Goal: Information Seeking & Learning: Learn about a topic

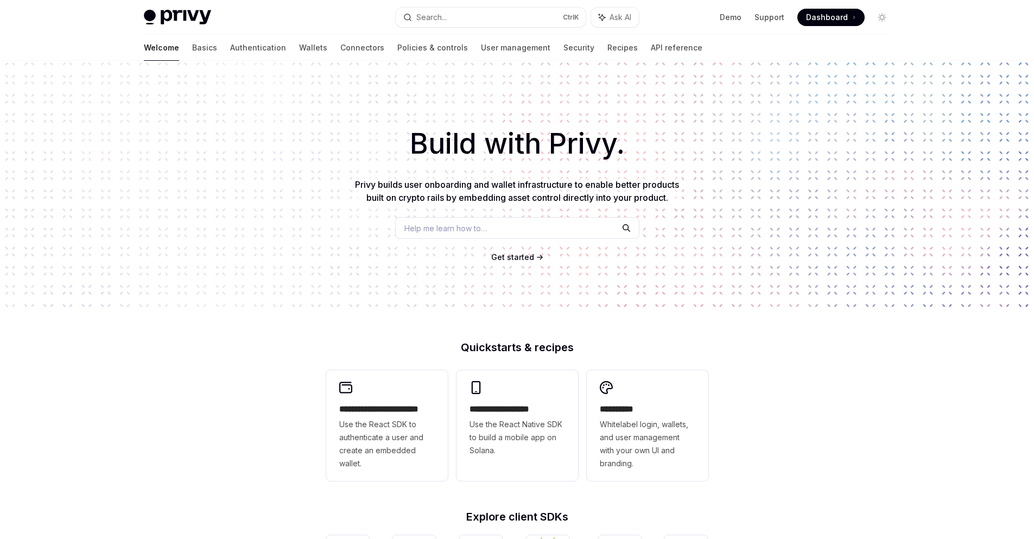
click at [192, 43] on link "Basics" at bounding box center [204, 48] width 25 height 26
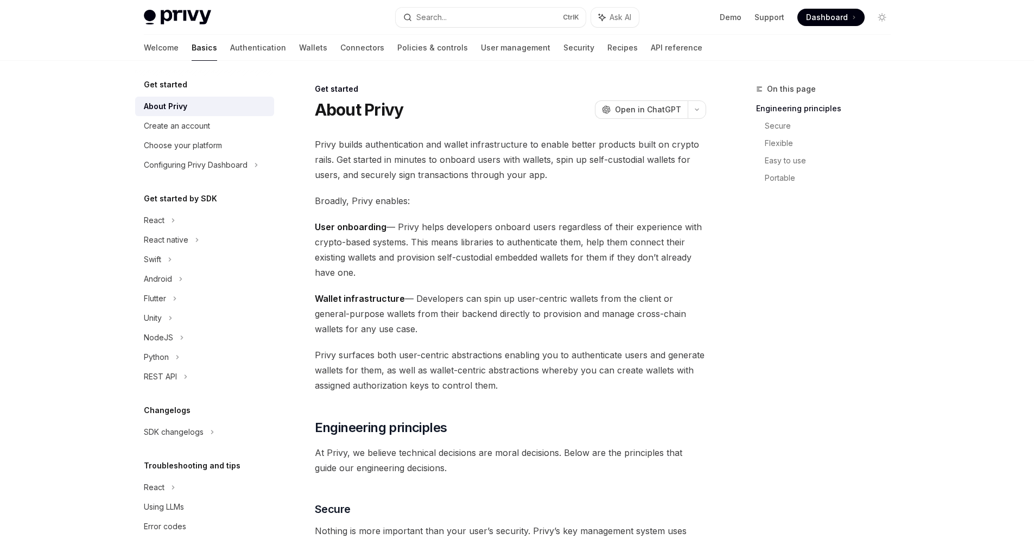
click at [230, 49] on link "Authentication" at bounding box center [258, 48] width 56 height 26
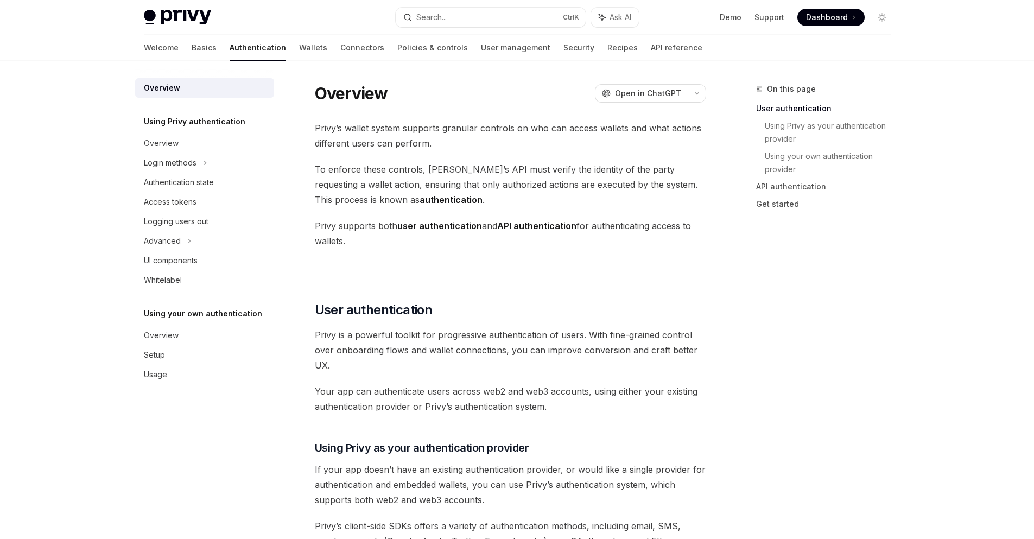
click at [274, 45] on div "Welcome Basics Authentication Wallets Connectors Policies & controls User manag…" at bounding box center [423, 48] width 558 height 26
click at [299, 49] on link "Wallets" at bounding box center [313, 48] width 28 height 26
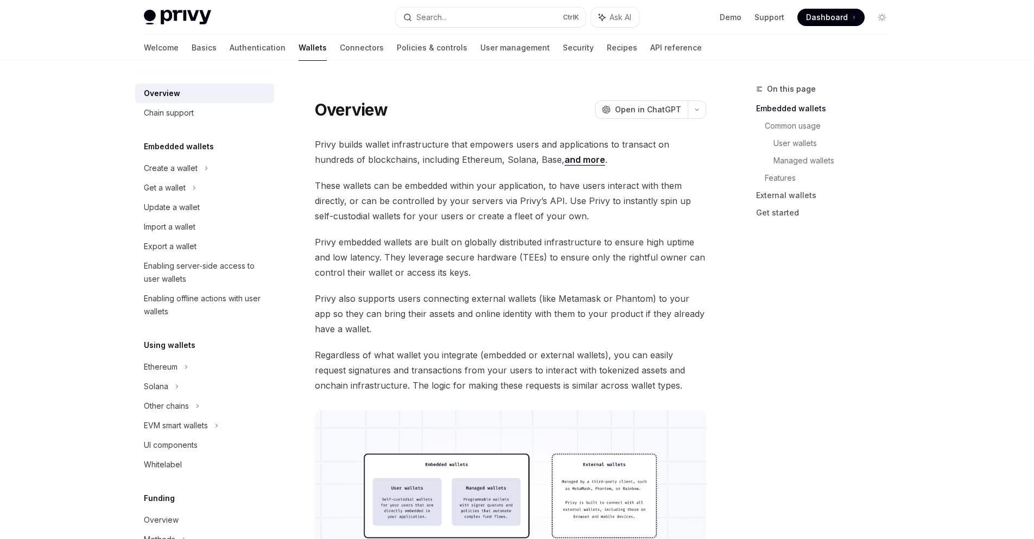
click at [340, 43] on link "Connectors" at bounding box center [362, 48] width 44 height 26
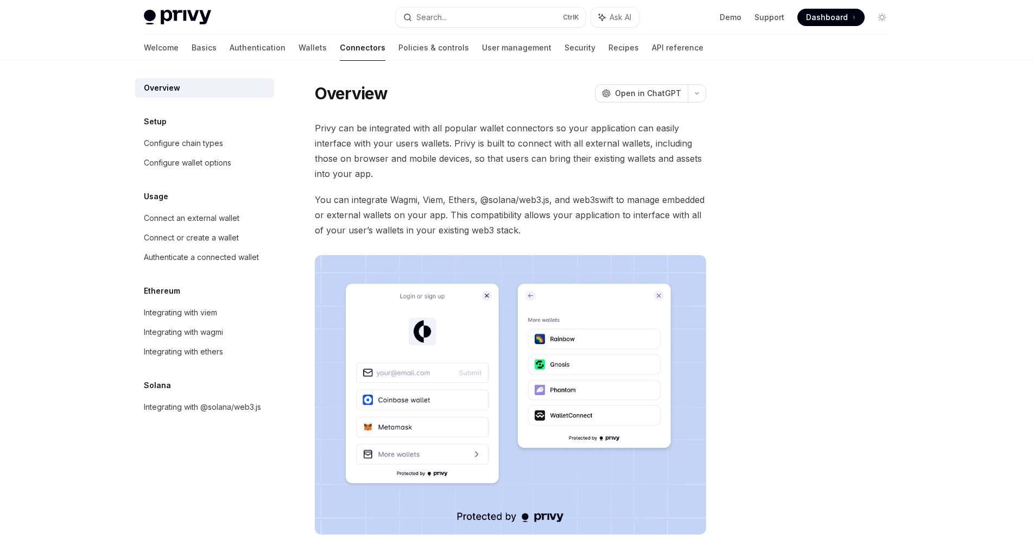
click at [398, 42] on link "Policies & controls" at bounding box center [433, 48] width 71 height 26
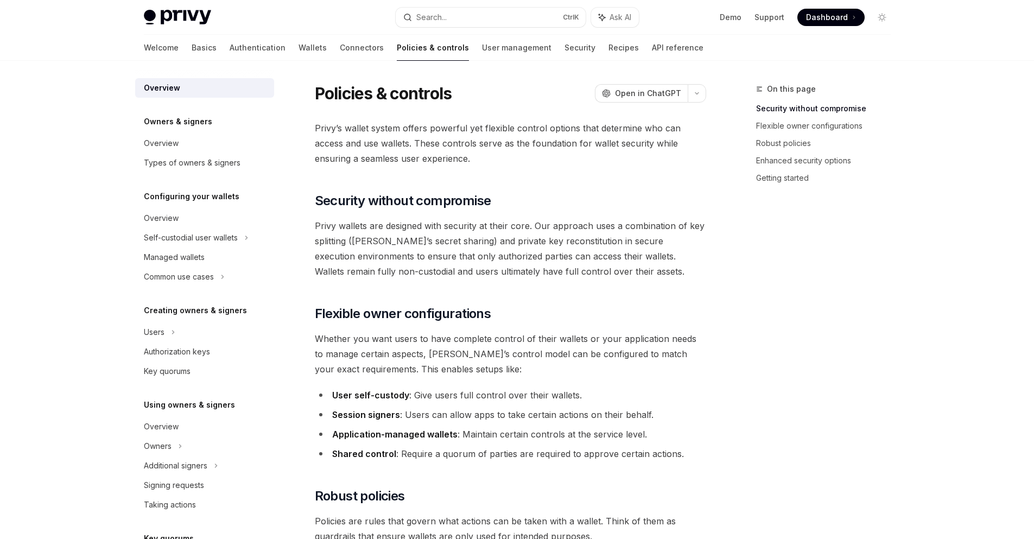
click at [192, 49] on link "Basics" at bounding box center [204, 48] width 25 height 26
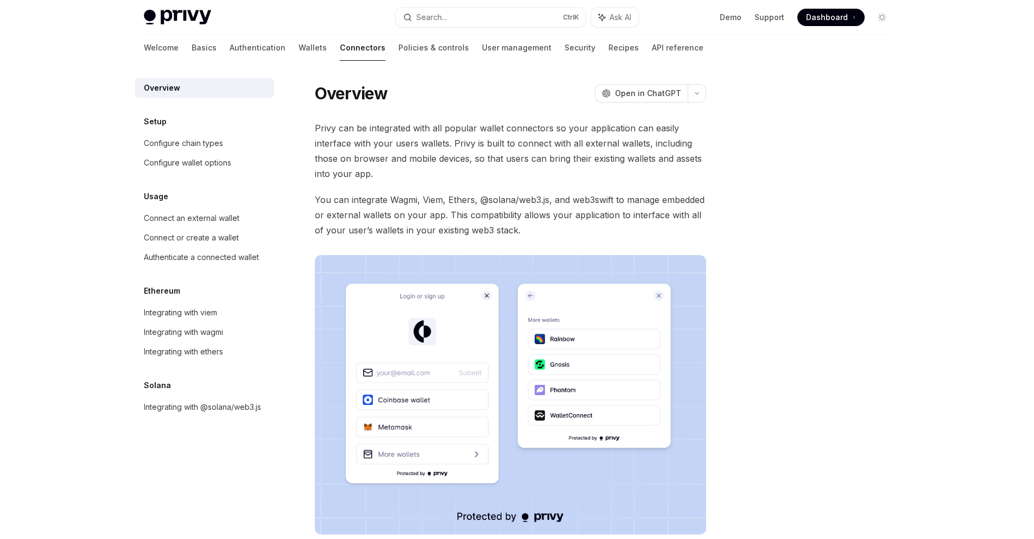
type textarea "*"
